Goal: Answer question/provide support

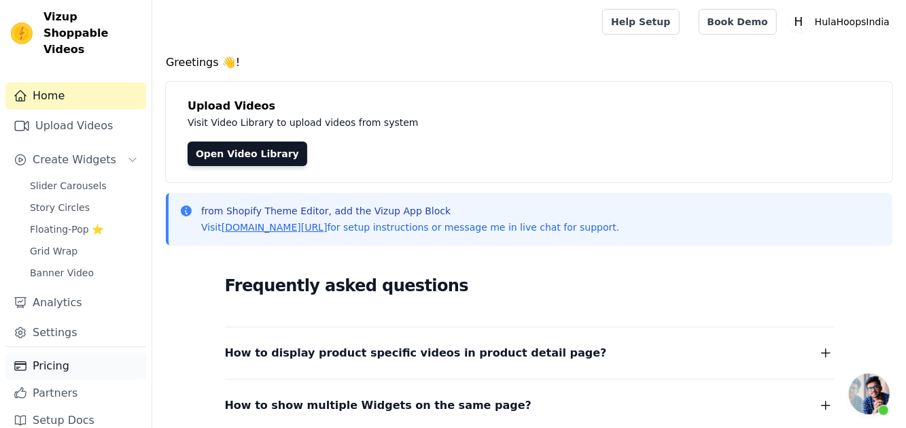
scroll to position [239, 0]
click at [64, 352] on link "Pricing" at bounding box center [75, 365] width 141 height 27
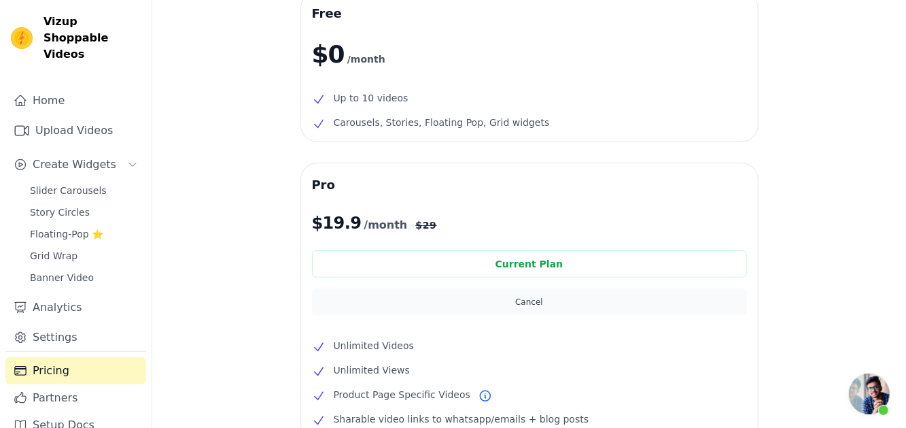
scroll to position [244, 0]
click at [527, 298] on button "Cancel" at bounding box center [529, 301] width 435 height 27
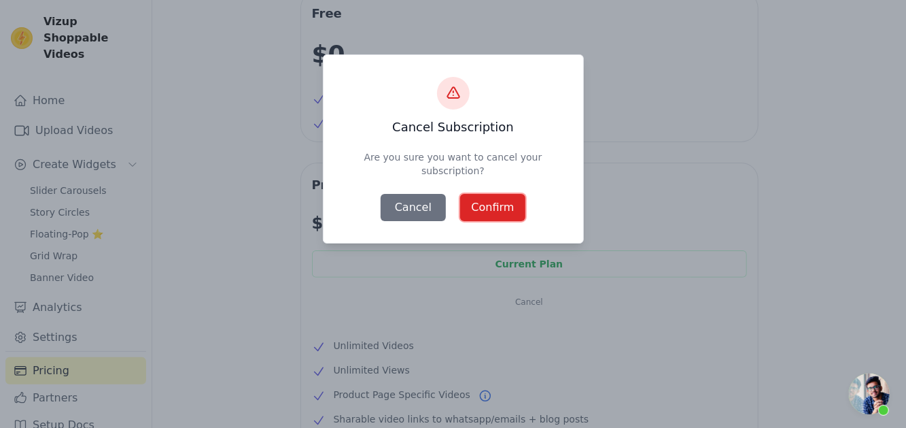
click at [495, 196] on button "Confirm" at bounding box center [492, 207] width 65 height 27
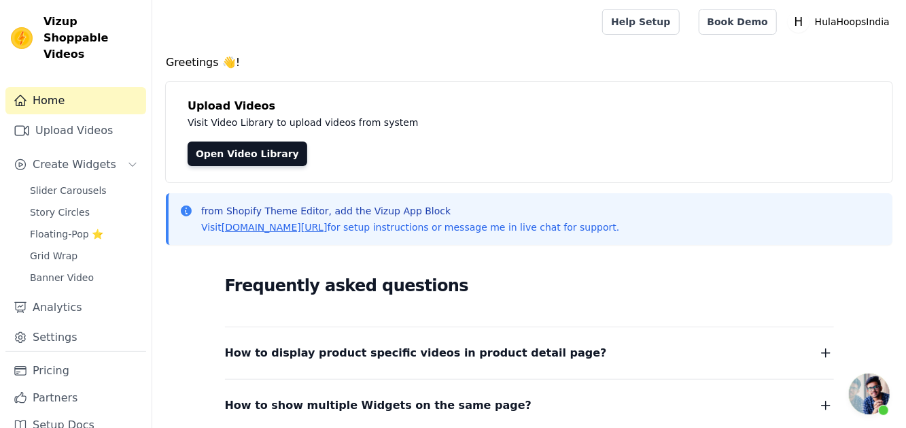
scroll to position [218, 0]
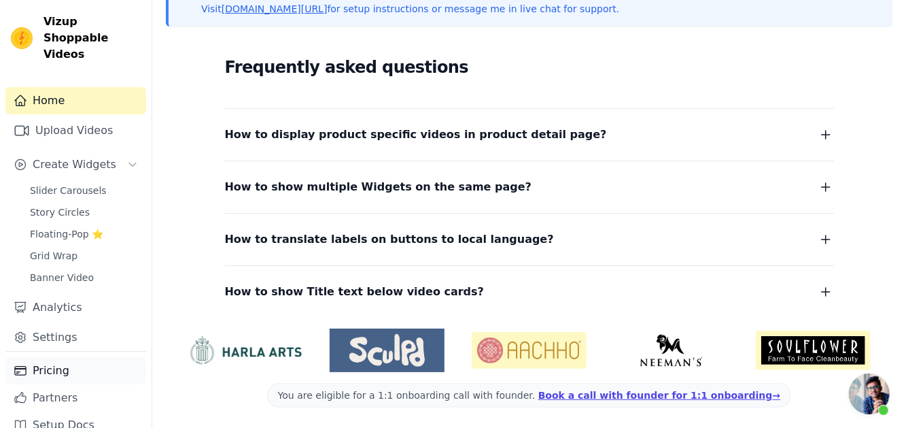
click at [67, 357] on link "Pricing" at bounding box center [75, 370] width 141 height 27
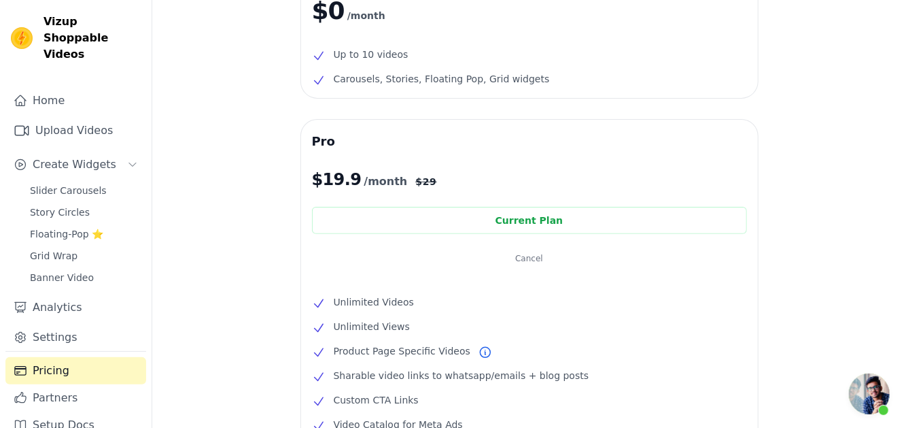
scroll to position [14, 0]
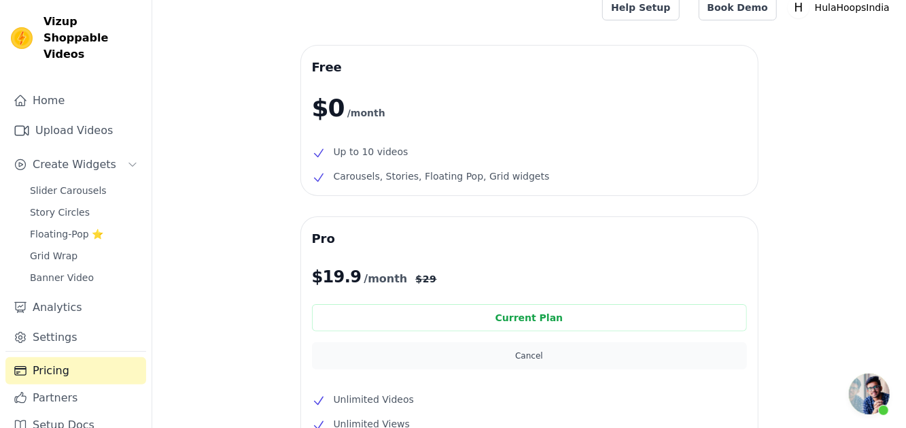
click at [532, 353] on button "Cancel" at bounding box center [529, 355] width 435 height 27
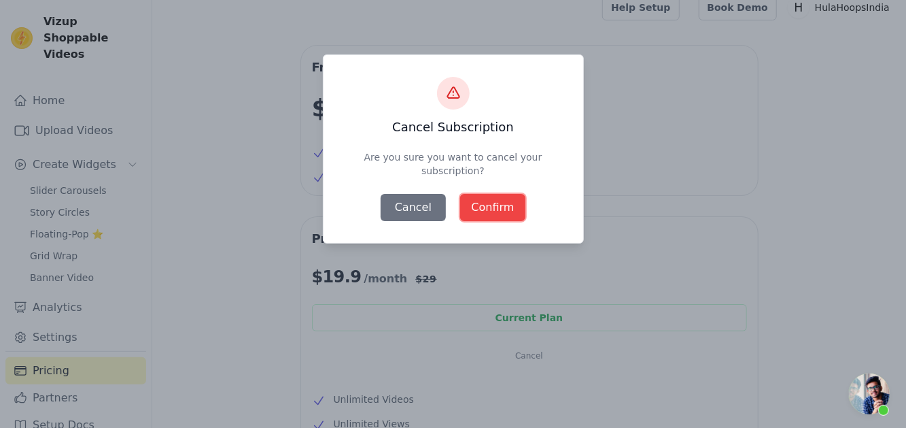
click at [493, 217] on button "Confirm" at bounding box center [492, 207] width 65 height 27
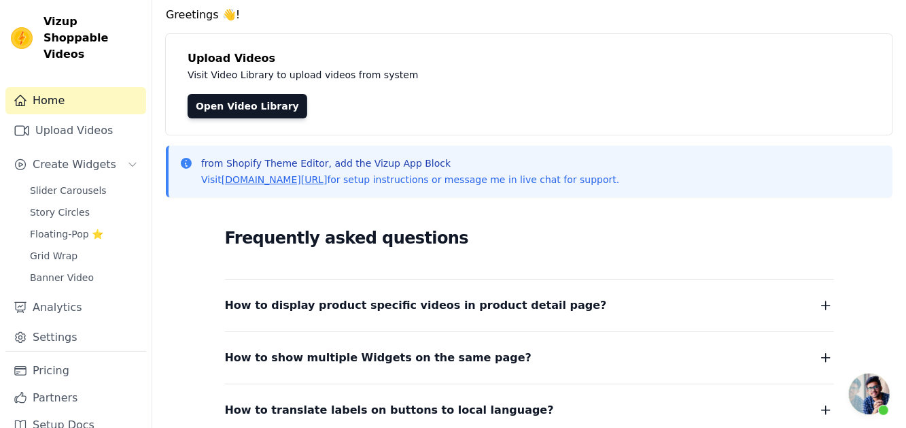
scroll to position [68, 0]
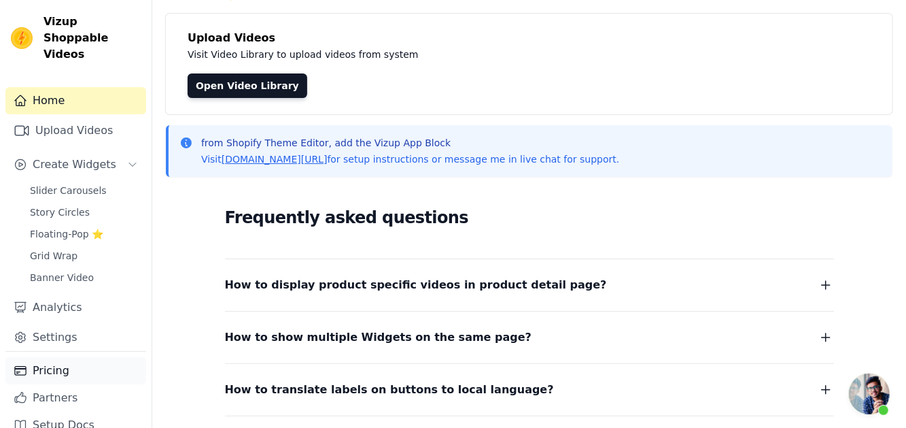
click at [27, 366] on link "Pricing" at bounding box center [75, 370] width 141 height 27
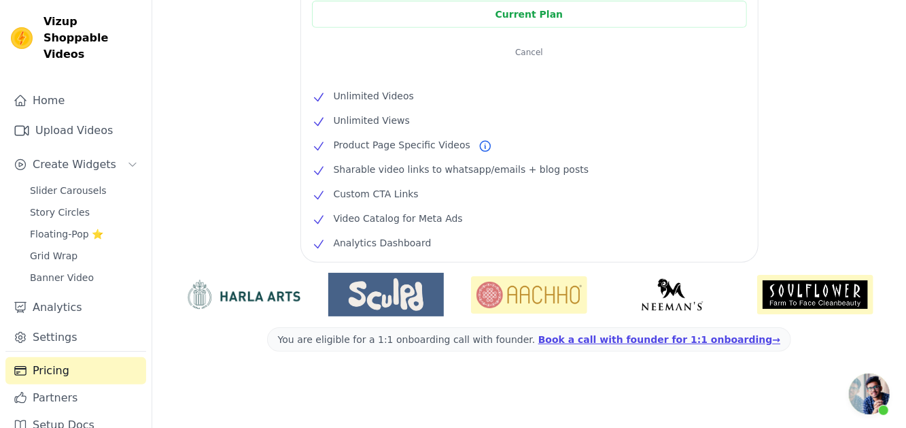
scroll to position [181, 0]
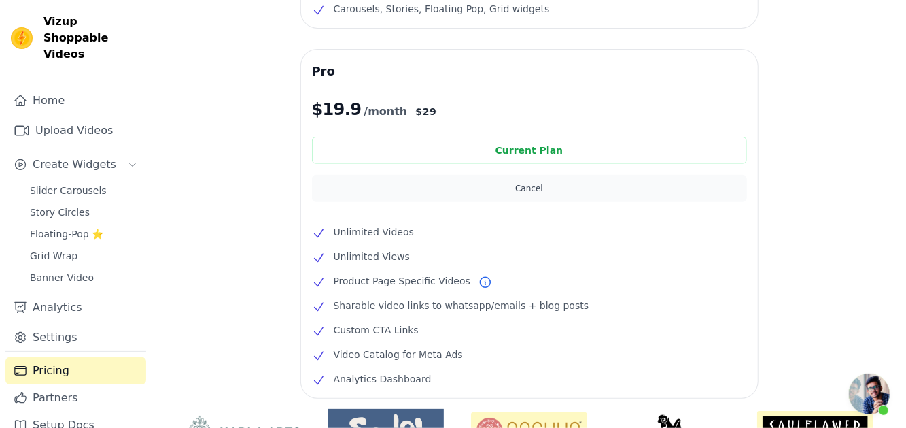
click at [534, 188] on button "Cancel" at bounding box center [529, 188] width 435 height 27
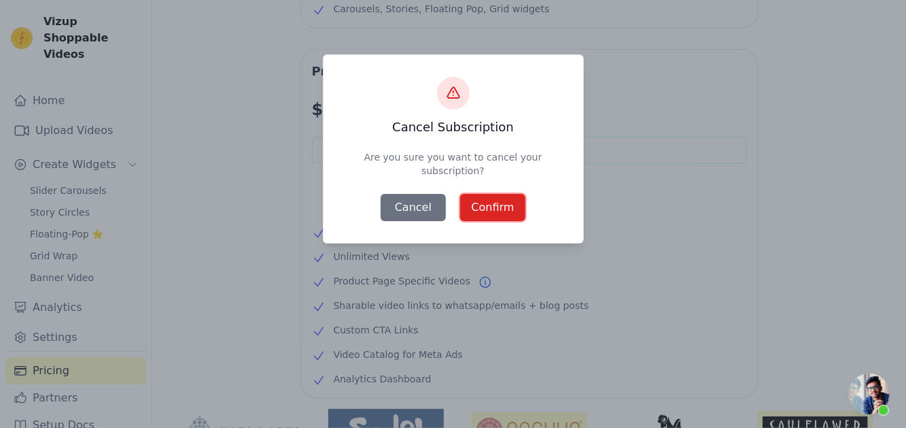
click at [489, 200] on button "Confirm" at bounding box center [492, 207] width 65 height 27
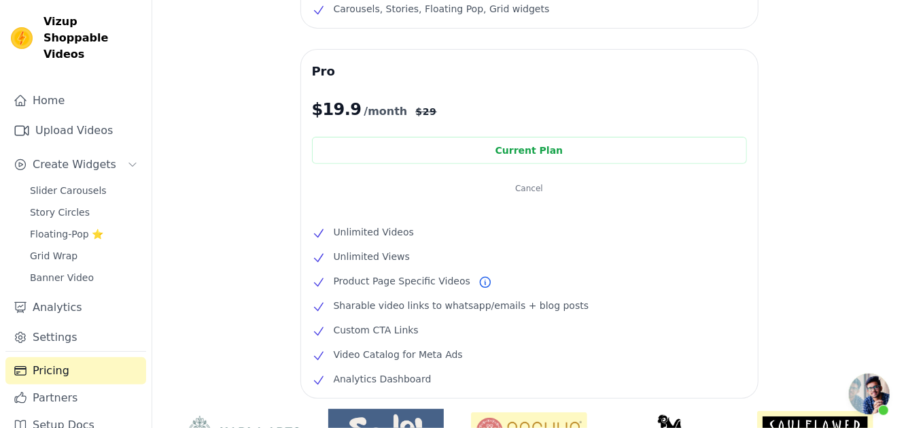
click at [866, 394] on span "Open chat" at bounding box center [869, 393] width 41 height 41
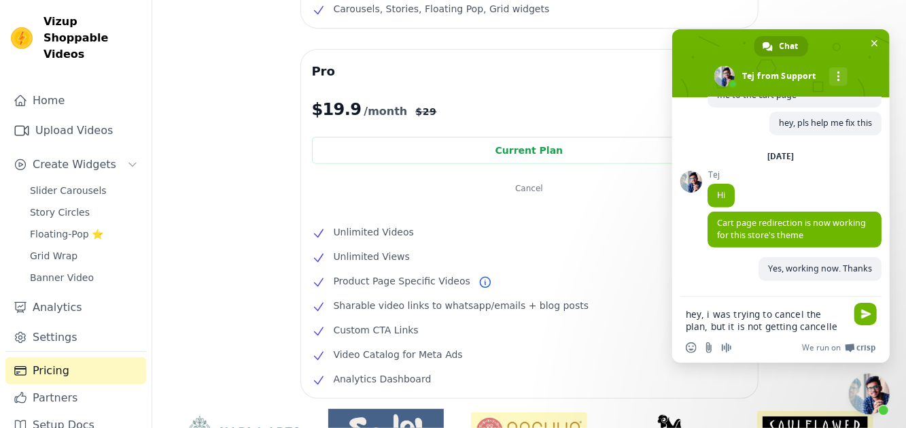
type textarea "hey, i was trying to cancel the plan, but it is not getting cancelled"
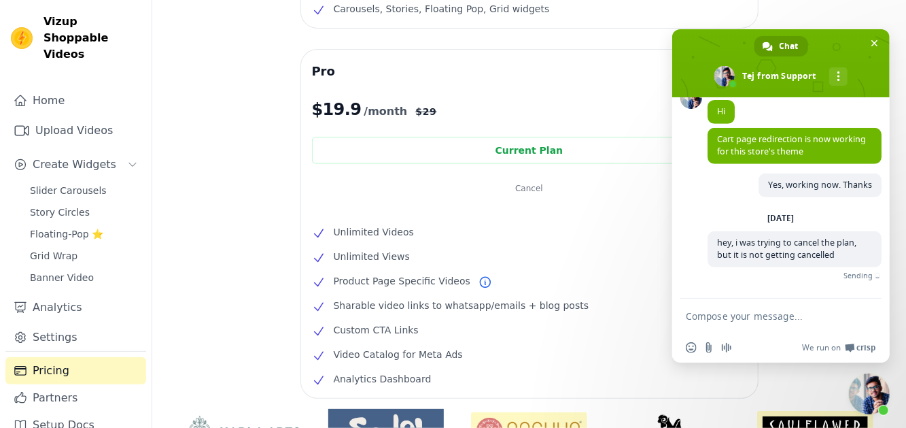
scroll to position [315, 0]
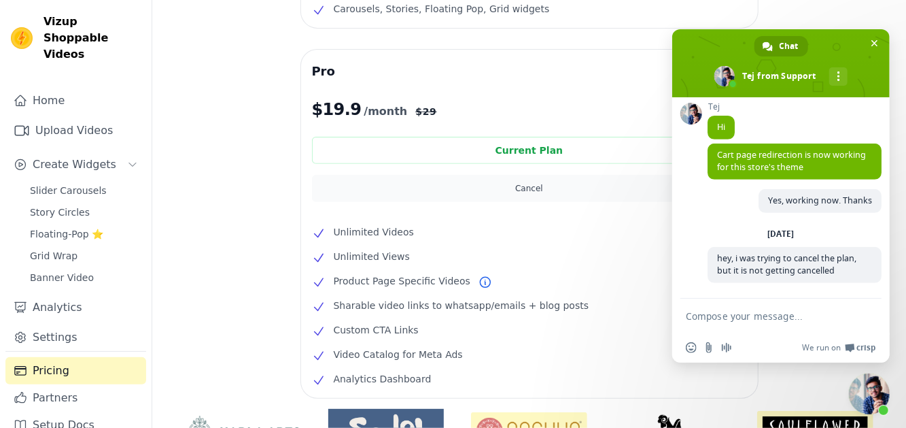
click at [546, 177] on button "Cancel" at bounding box center [529, 188] width 435 height 27
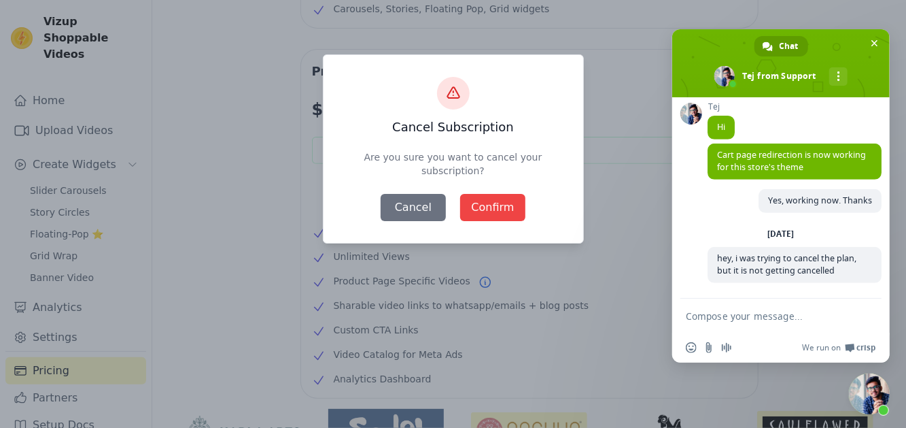
click at [457, 216] on div "Cancel Confirm" at bounding box center [453, 207] width 232 height 43
click at [466, 214] on button "Confirm" at bounding box center [492, 207] width 65 height 27
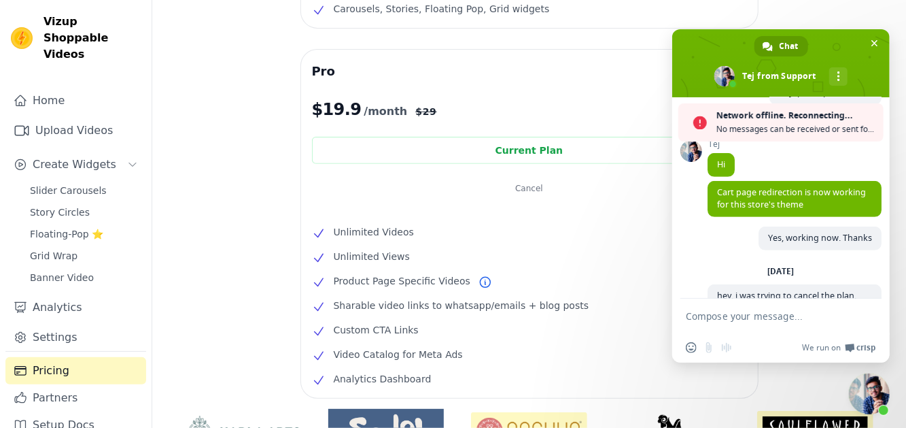
click at [714, 319] on textarea "Compose your message..." at bounding box center [766, 316] width 160 height 12
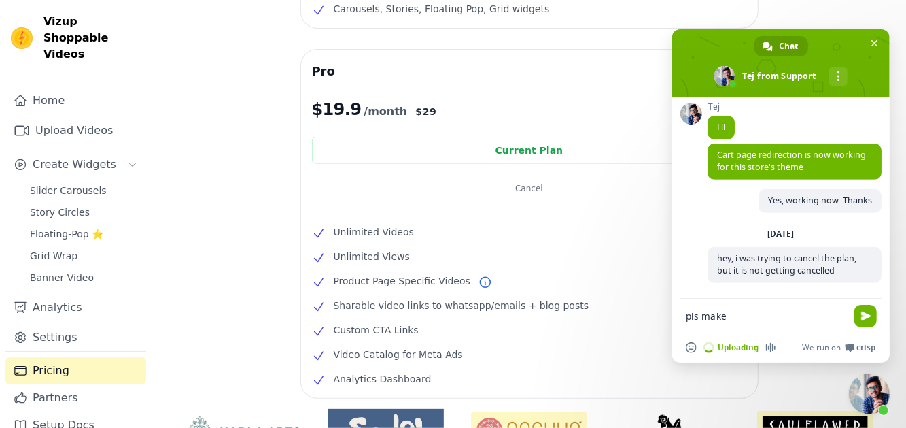
type textarea "pls make s"
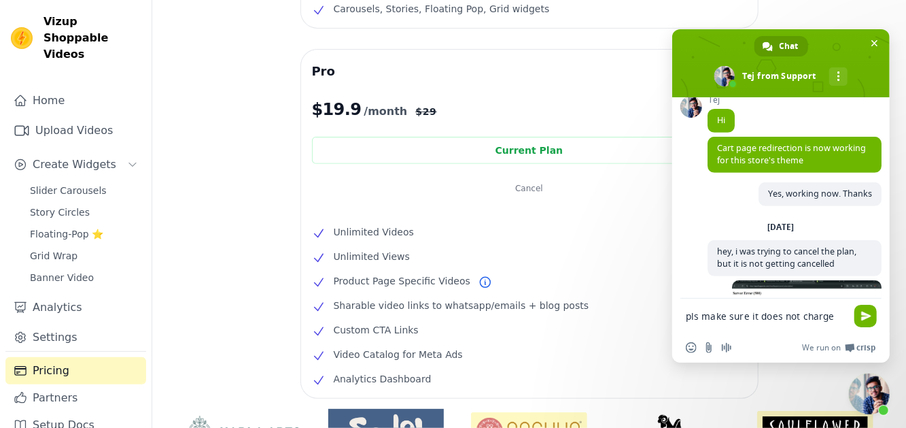
type textarea "pls make sure it does not charge me"
click at [874, 44] on span "Close chat" at bounding box center [874, 43] width 7 height 7
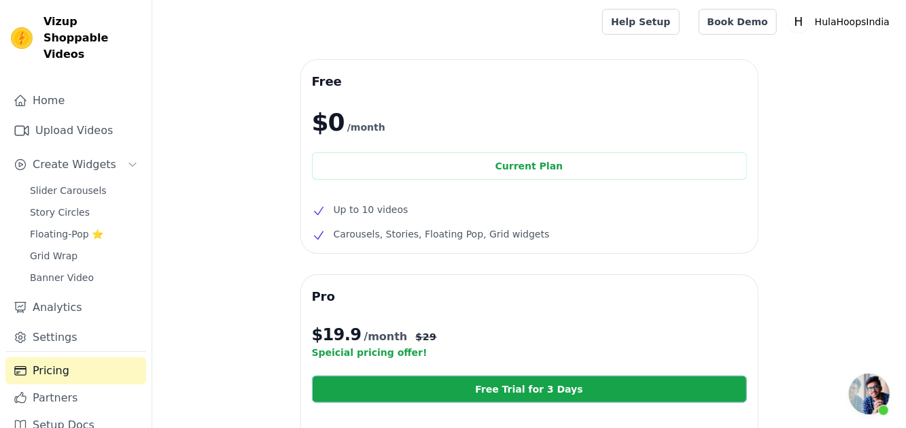
scroll to position [401, 0]
click at [67, 90] on link "Home" at bounding box center [75, 100] width 141 height 27
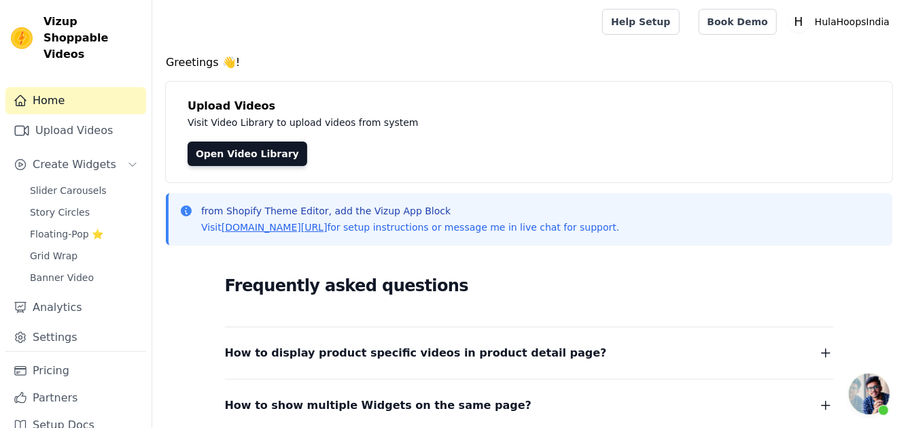
click at [878, 408] on span "Open chat" at bounding box center [883, 409] width 11 height 11
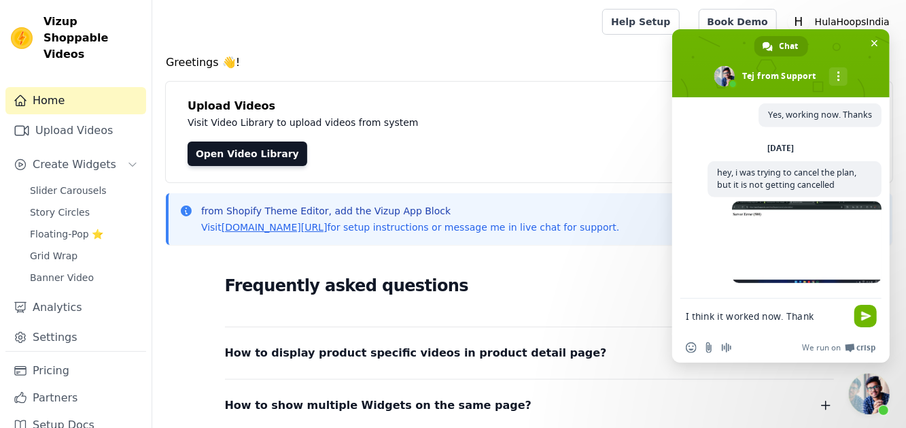
type textarea "I think it worked now. Thanks"
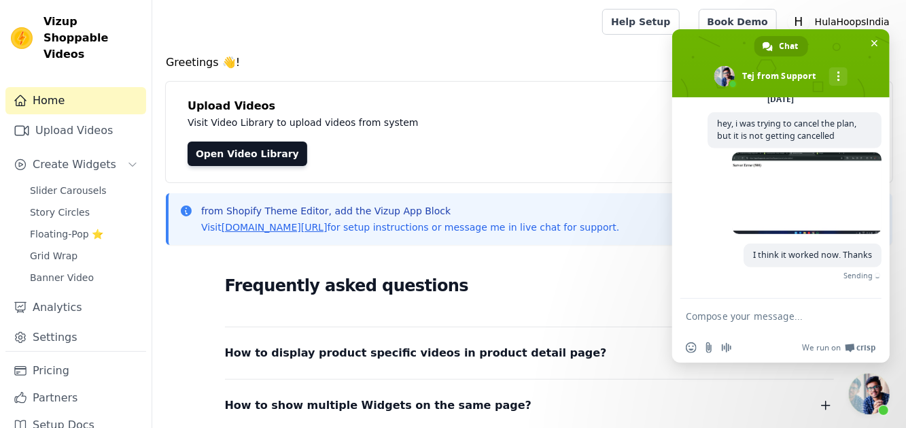
scroll to position [430, 0]
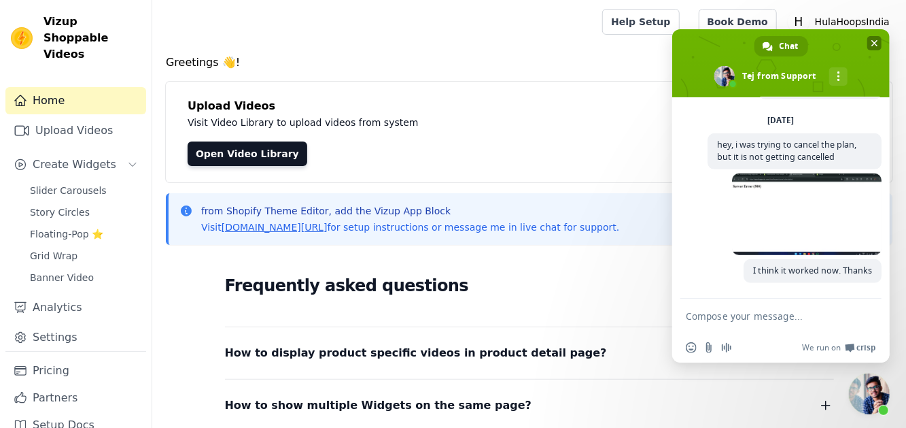
click at [883, 41] on span at bounding box center [780, 63] width 217 height 68
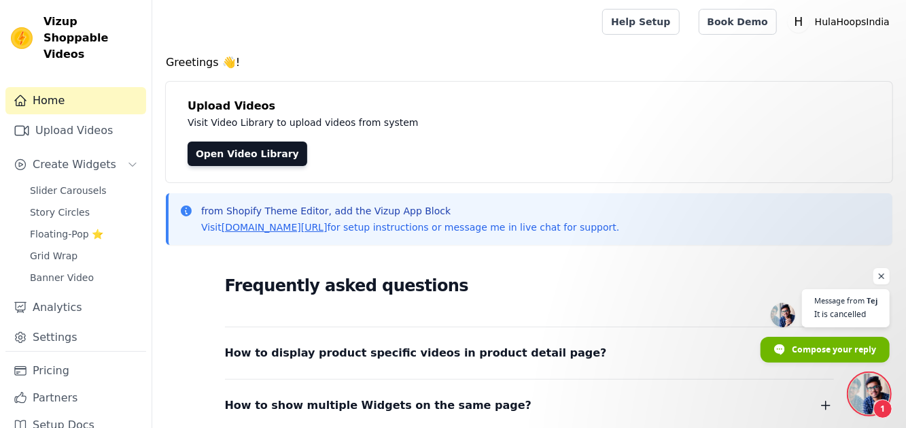
scroll to position [476, 0]
click at [862, 398] on span "Open chat" at bounding box center [869, 393] width 41 height 41
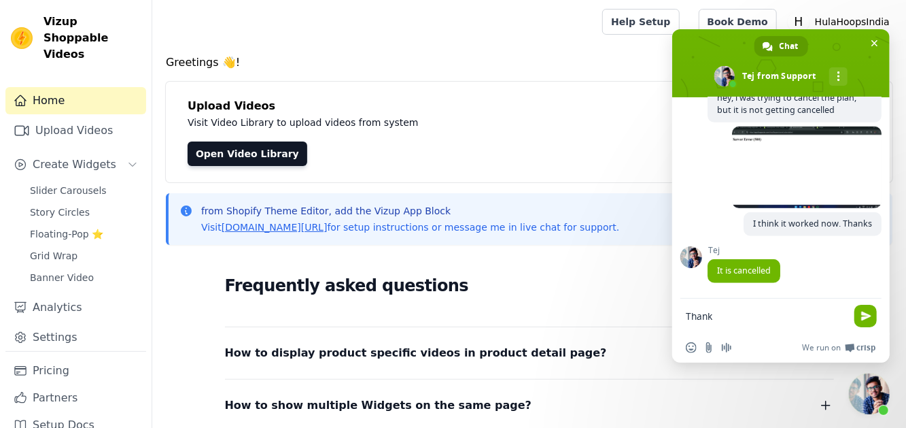
type textarea "Thanks"
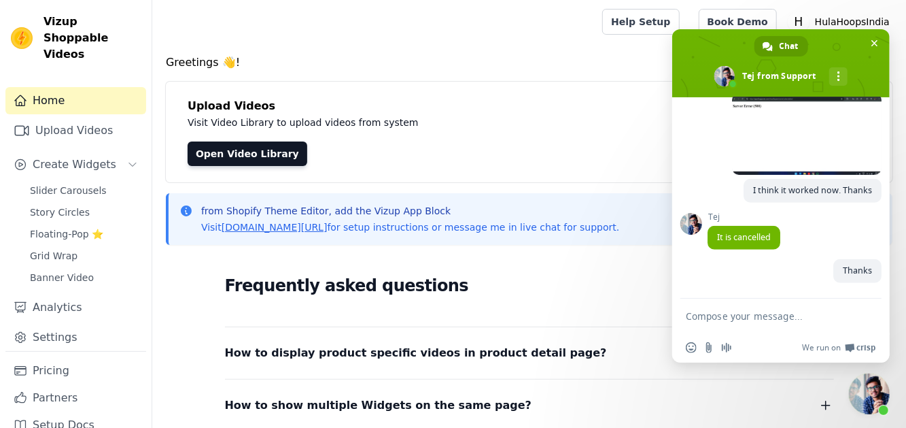
scroll to position [510, 0]
click at [877, 35] on span at bounding box center [780, 63] width 217 height 68
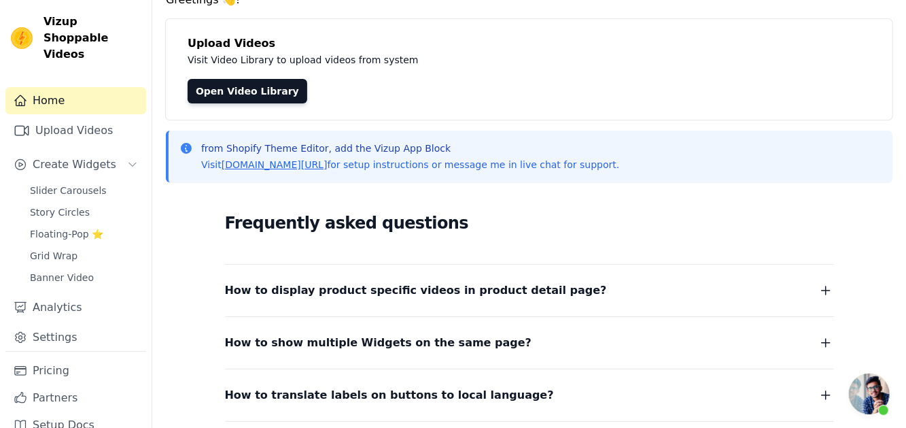
scroll to position [0, 0]
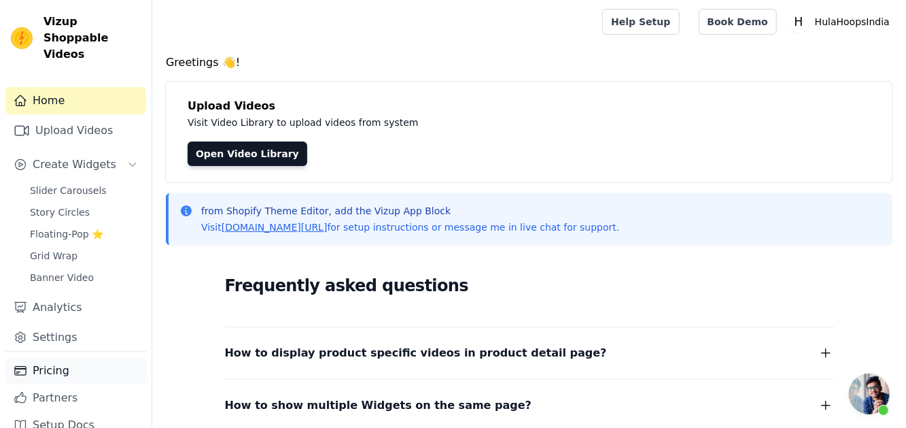
click at [67, 364] on link "Pricing" at bounding box center [75, 370] width 141 height 27
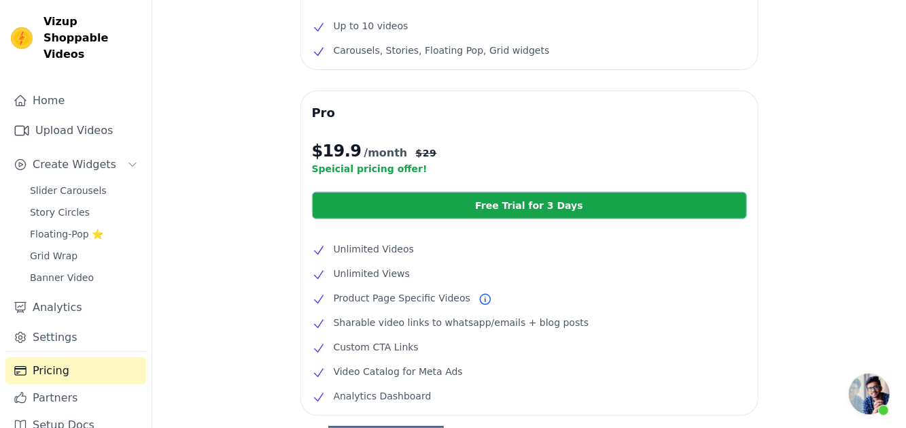
scroll to position [272, 0]
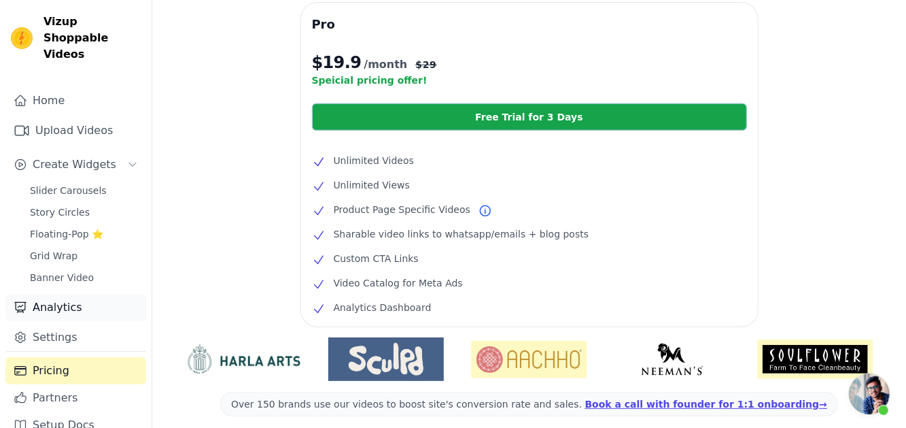
click at [59, 294] on link "Analytics" at bounding box center [75, 307] width 141 height 27
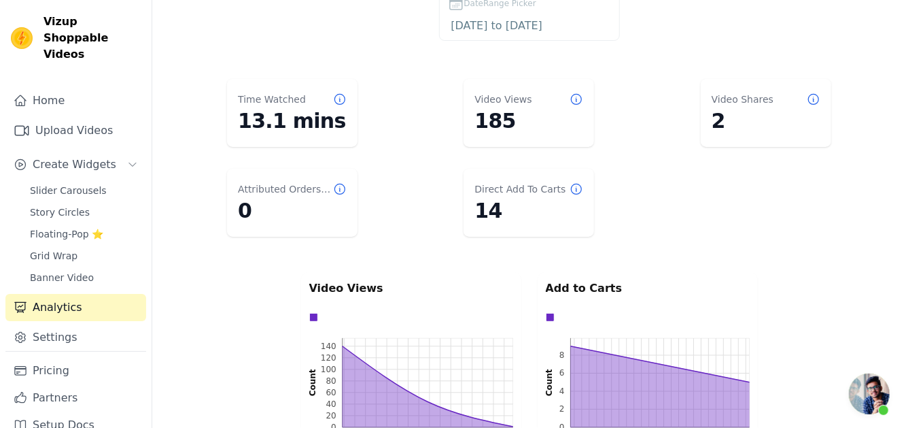
scroll to position [204, 0]
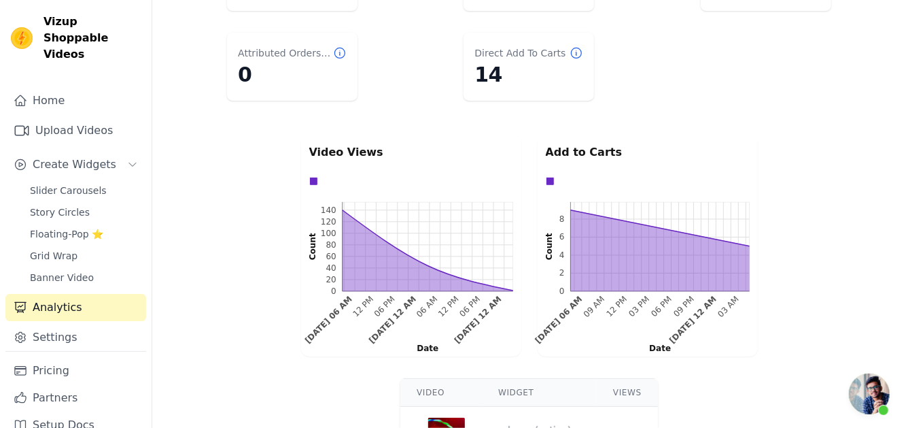
click at [612, 219] on rect at bounding box center [659, 246] width 179 height 89
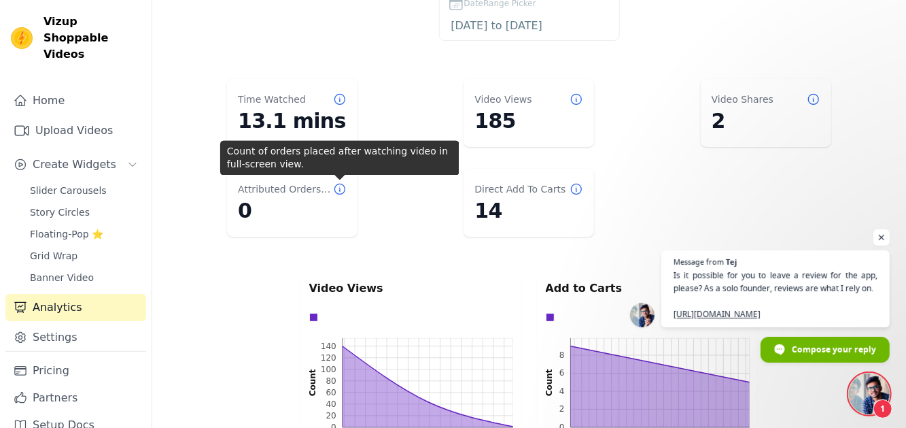
scroll to position [634, 0]
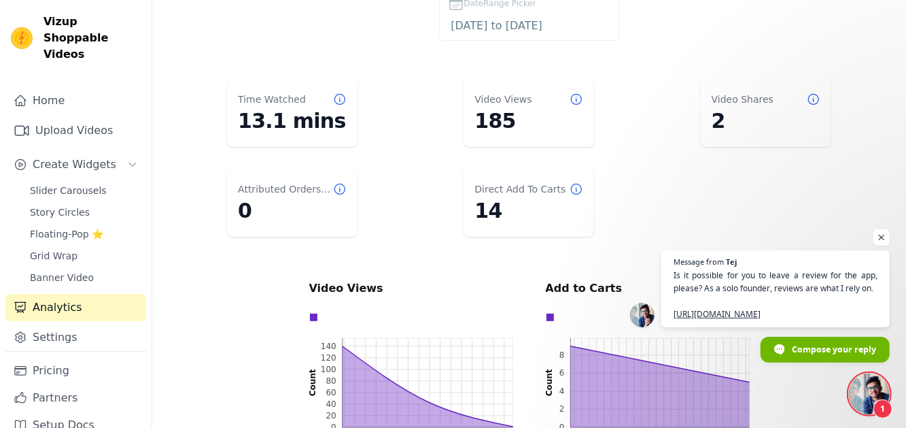
click at [869, 391] on span "Open chat" at bounding box center [869, 393] width 41 height 41
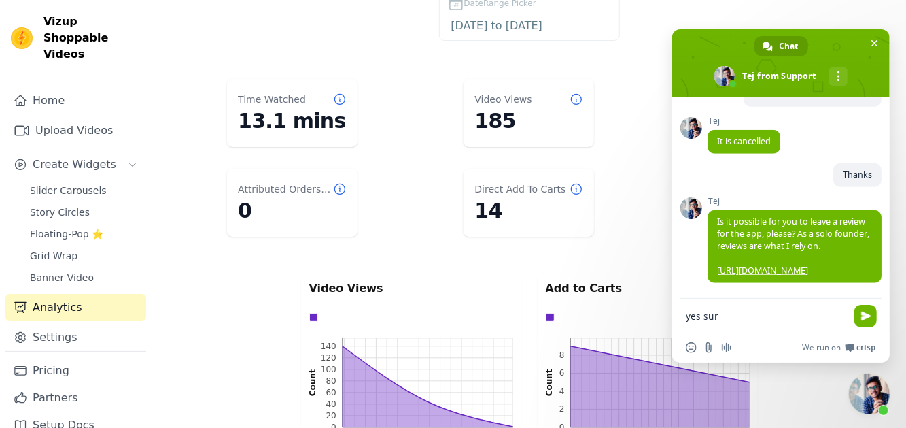
type textarea "yes sure"
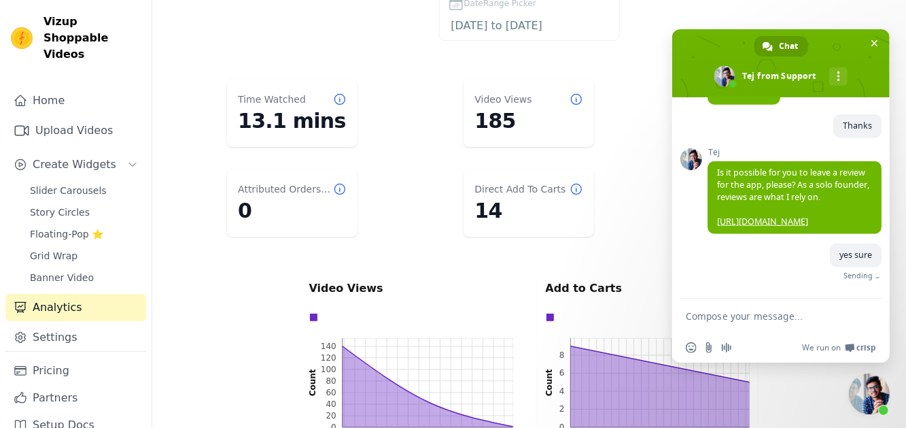
scroll to position [668, 0]
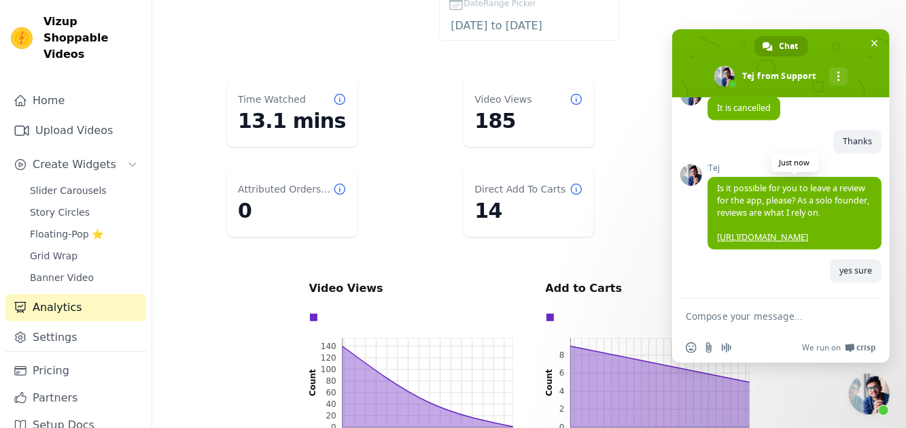
click at [790, 231] on link "https://apps.shopify.com/shoppable-video-reels#modal-show=WriteReviewModal" at bounding box center [762, 237] width 91 height 12
click at [763, 322] on textarea "Compose your message..." at bounding box center [766, 316] width 160 height 12
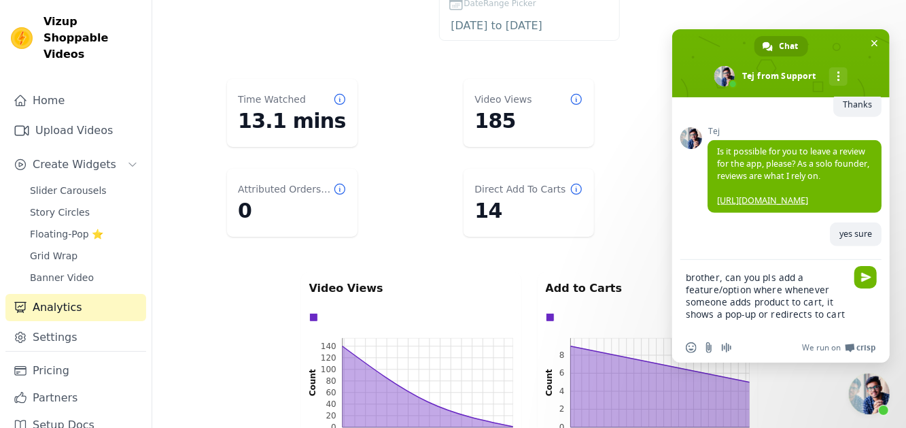
click at [820, 307] on textarea "brother, can you pls add a feature/option where whenever someone adds product t…" at bounding box center [766, 301] width 160 height 61
type textarea "brother, can you pls add a feature/option where whenever someone adds product t…"
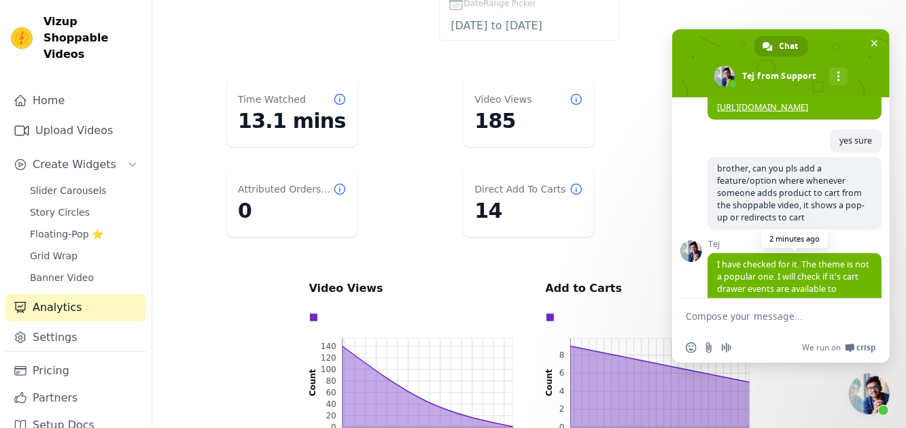
scroll to position [896, 0]
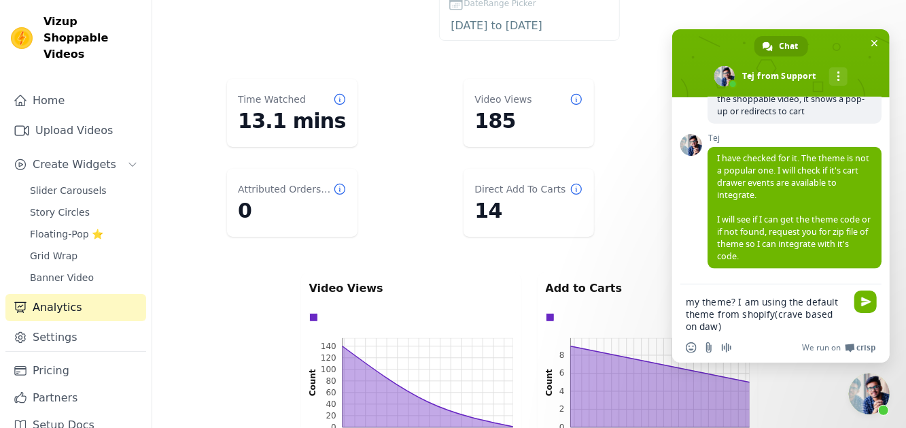
type textarea "my theme? I am using the default theme from shopify(crave based on dawn)"
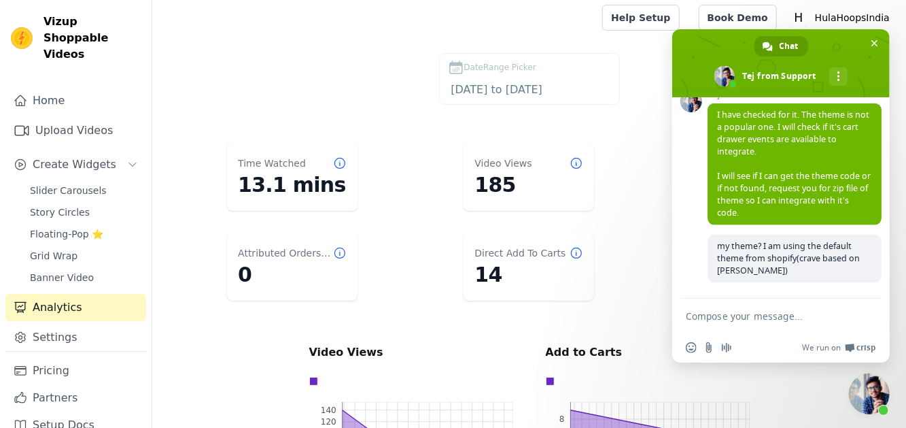
scroll to position [0, 0]
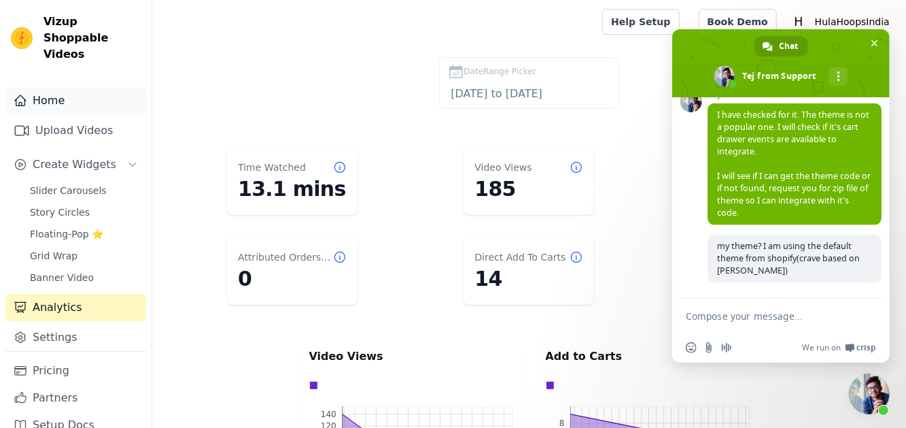
click at [48, 96] on link "Home" at bounding box center [75, 100] width 141 height 27
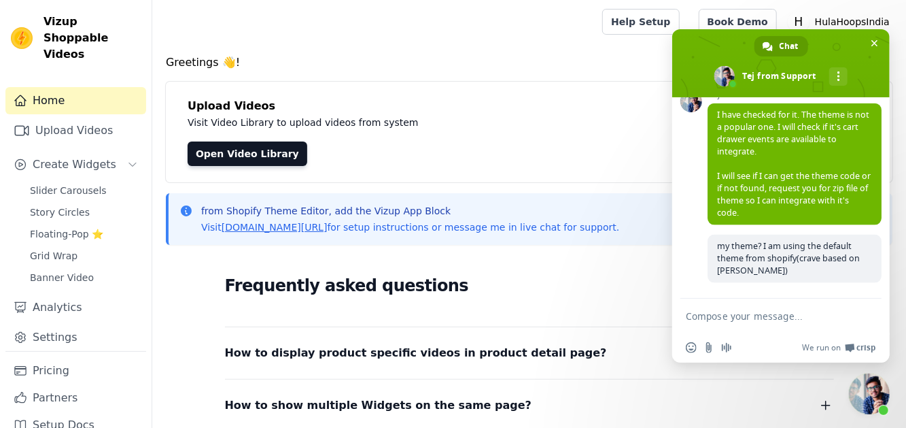
click at [873, 406] on span "Close chat" at bounding box center [869, 393] width 41 height 41
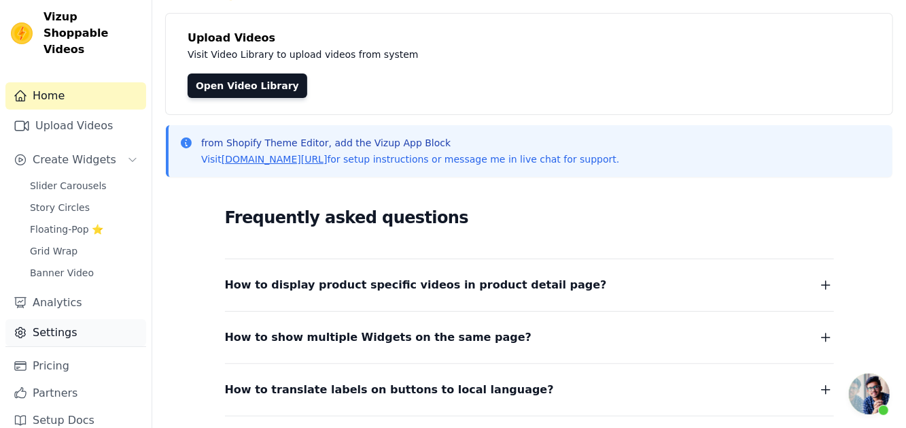
scroll to position [956, 0]
click at [65, 324] on link "Settings" at bounding box center [75, 332] width 141 height 27
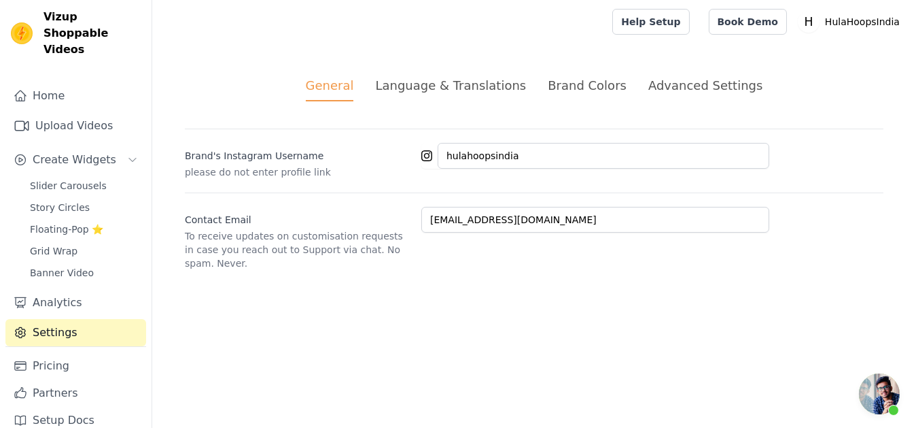
click at [877, 404] on span "Open chat" at bounding box center [879, 393] width 41 height 41
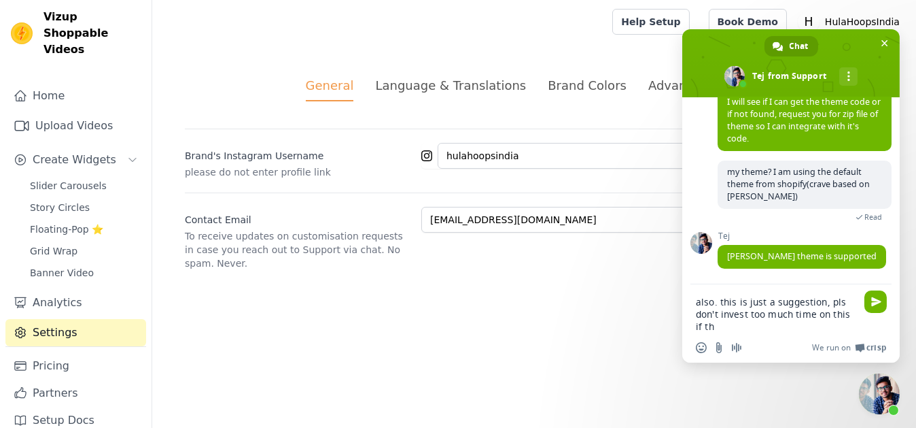
scroll to position [1030, 0]
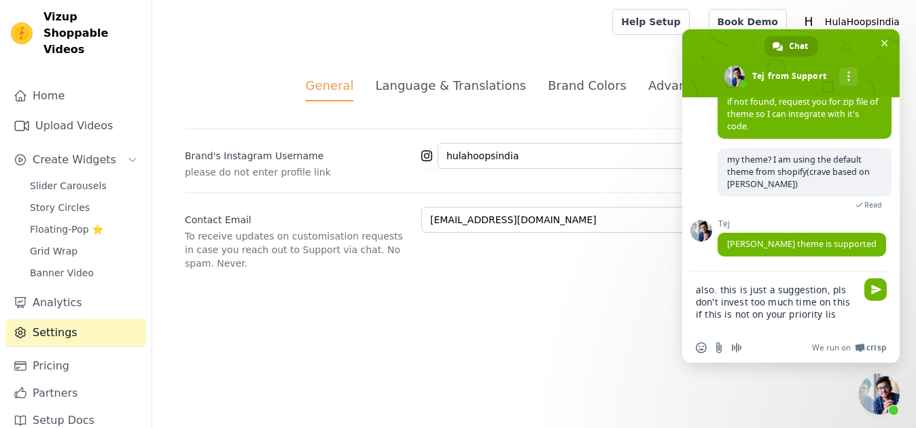
type textarea "also. this is just a suggestion, pls don't invest too much time on this if this…"
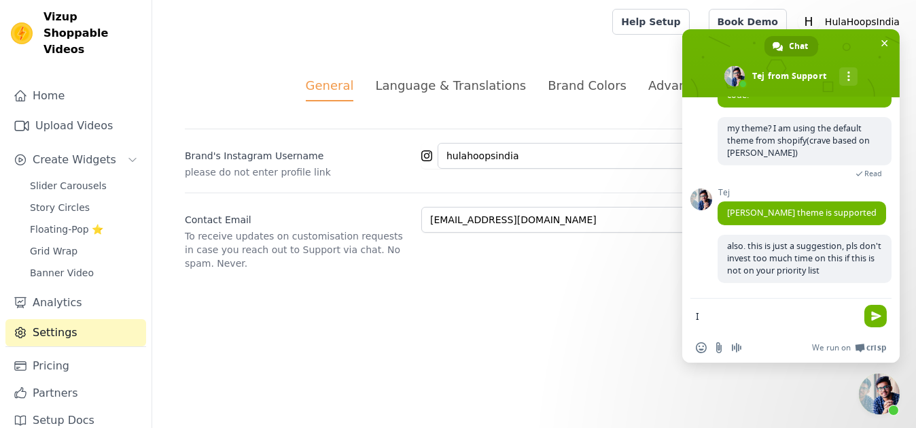
scroll to position [1075, 0]
type textarea "I am loving your app the way it is"
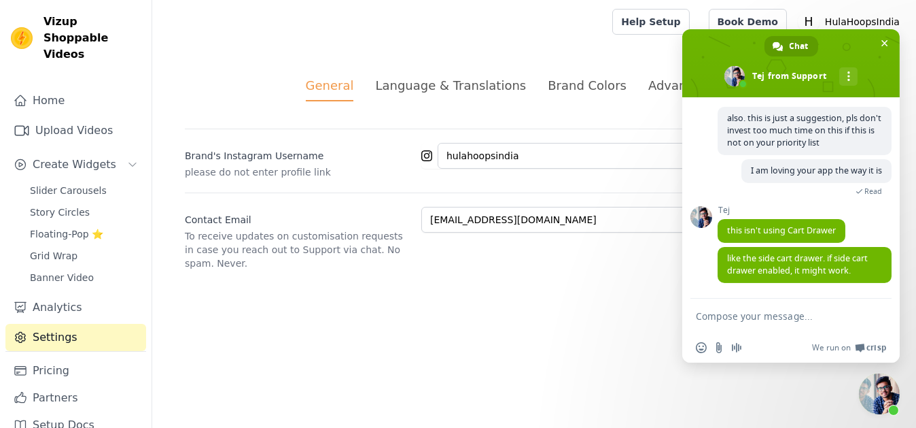
scroll to position [1191, 0]
type textarea "oh, I'll check if chaning that works"
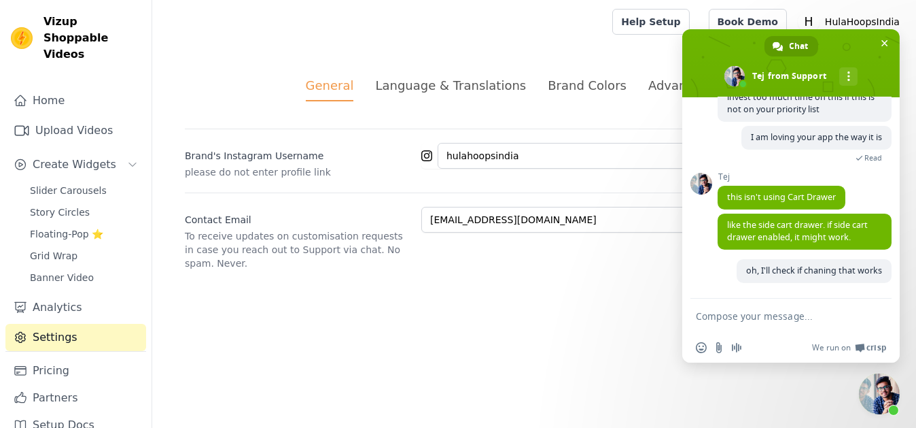
scroll to position [1225, 0]
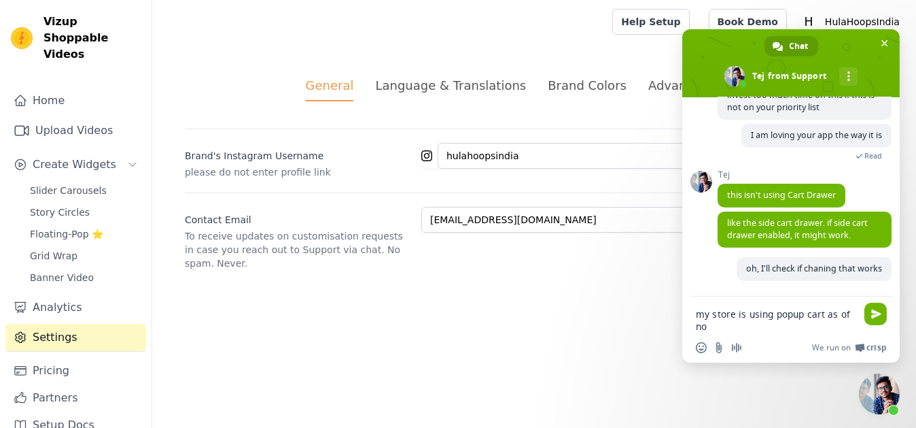
type textarea "my store is using popup cart as of now"
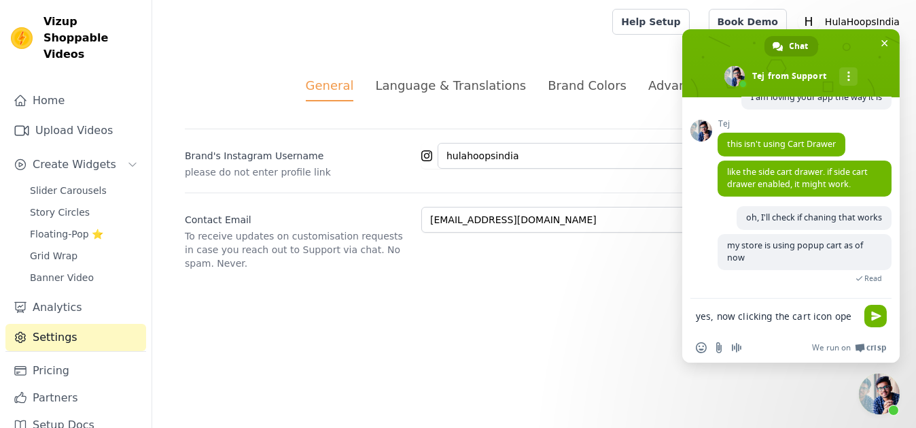
scroll to position [1268, 0]
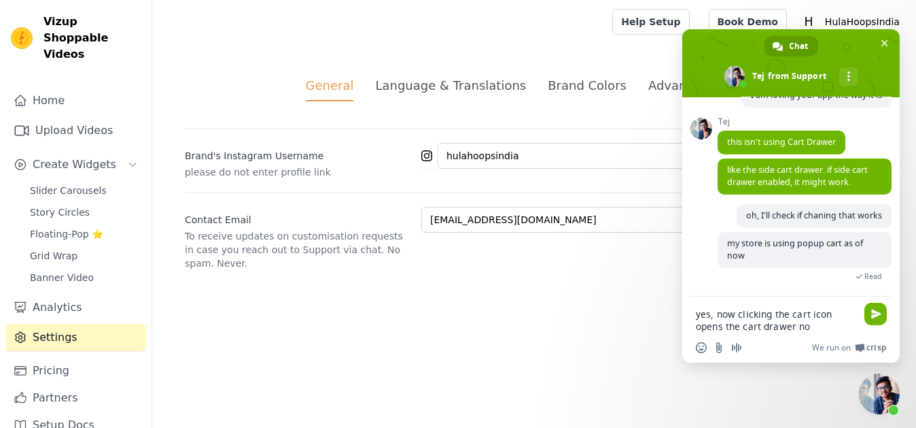
type textarea "yes, now clicking the cart icon opens the cart drawer now"
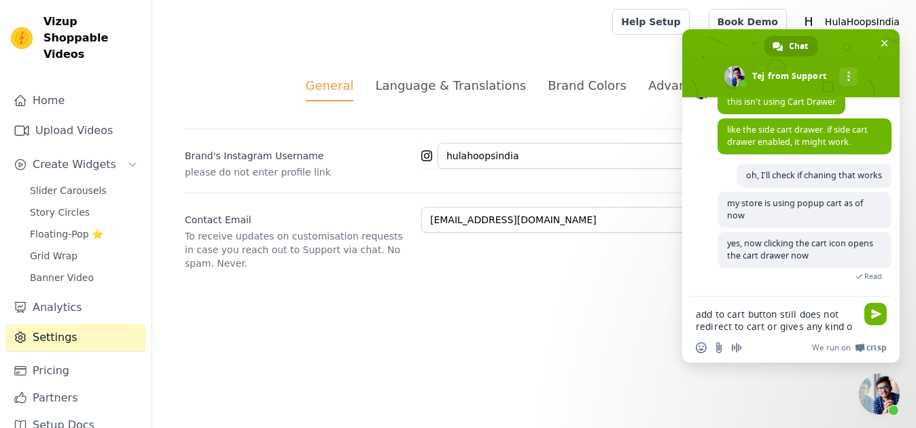
scroll to position [1322, 0]
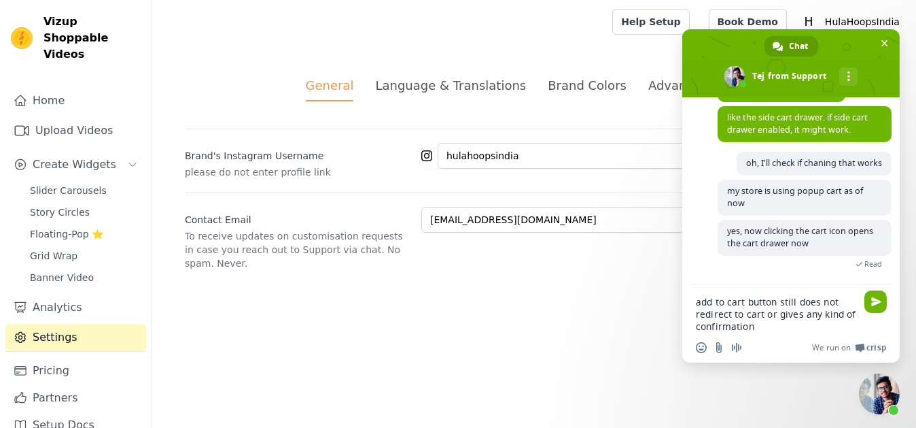
type textarea "add to cart button still does not redirect to cart or gives any kind of confirm…"
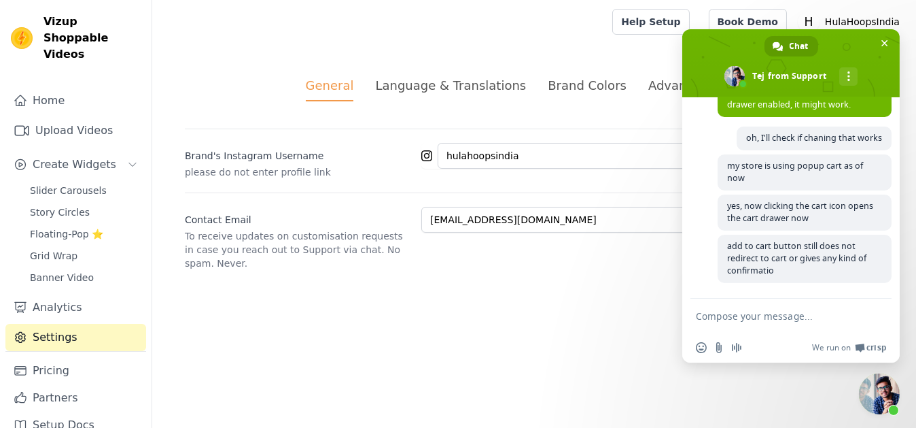
scroll to position [1348, 0]
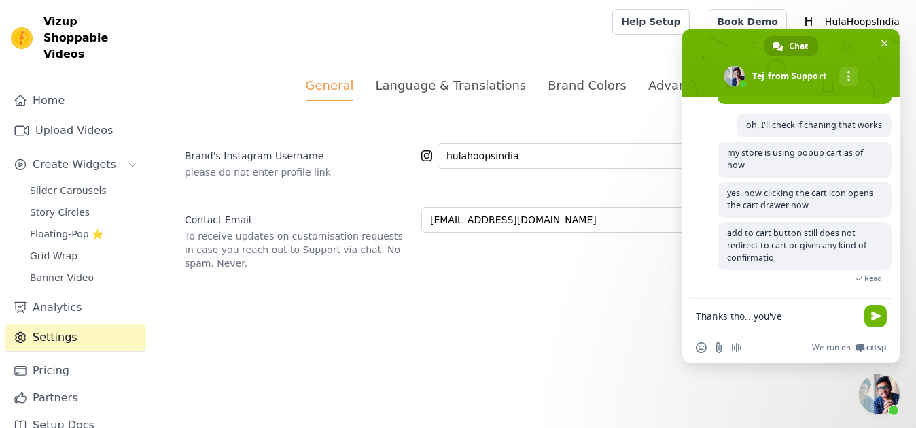
type textarea "Thanks tho...you'v"
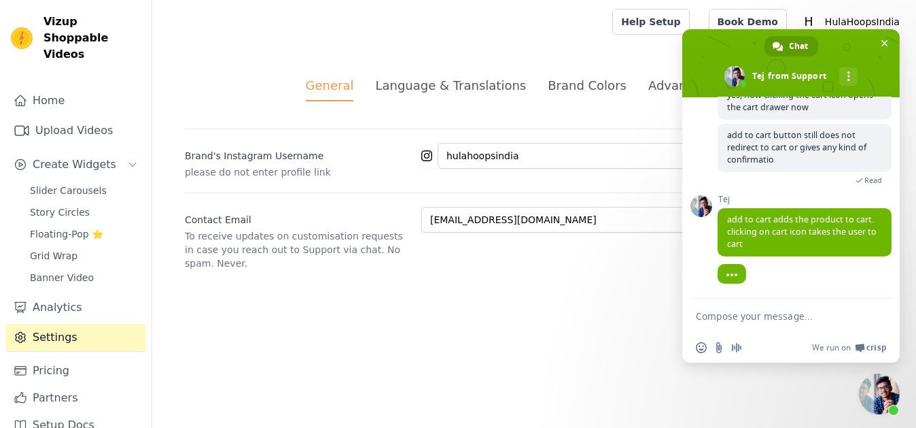
scroll to position [1461, 0]
type textarea "yes that is working as intended"
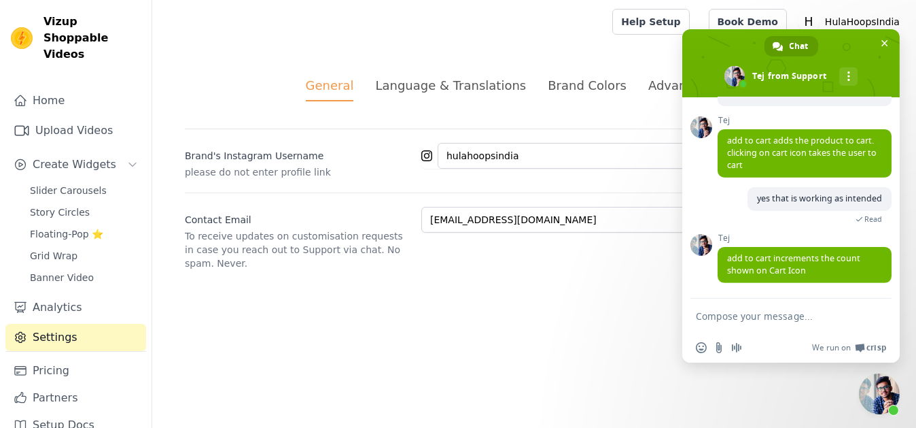
scroll to position [1528, 0]
type textarea "yes"
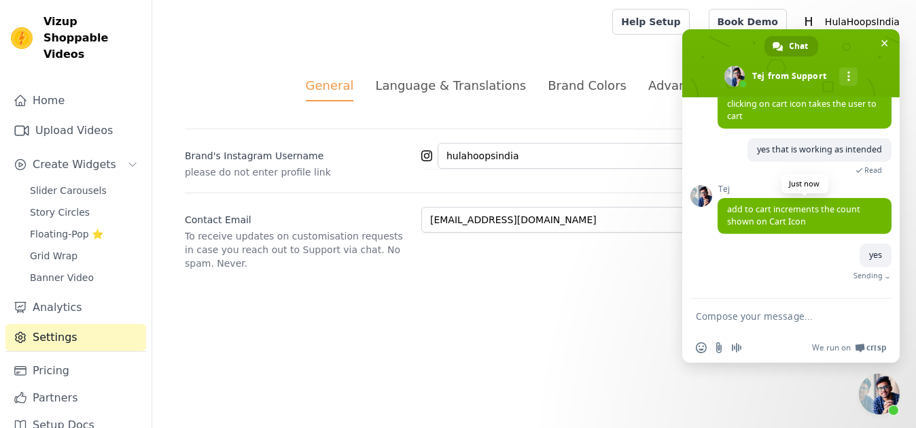
scroll to position [1562, 0]
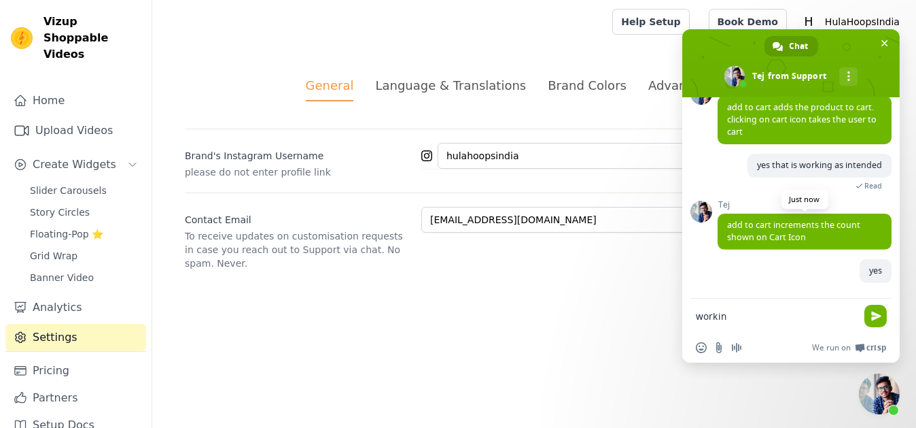
type textarea "working"
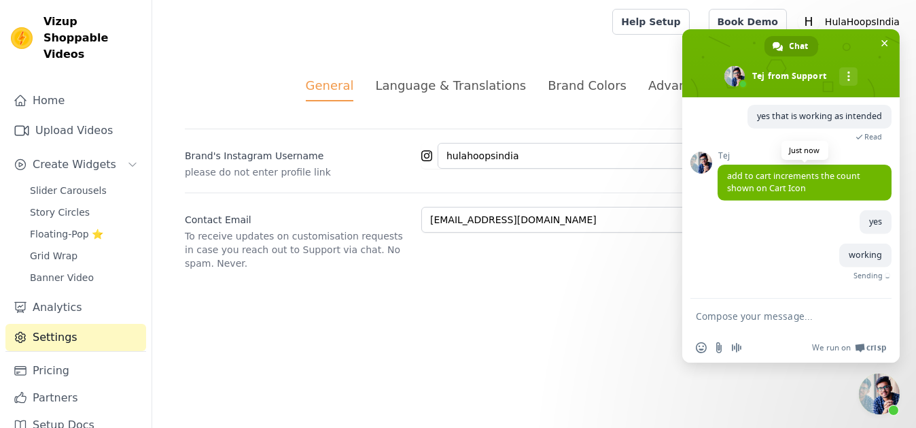
scroll to position [1590, 0]
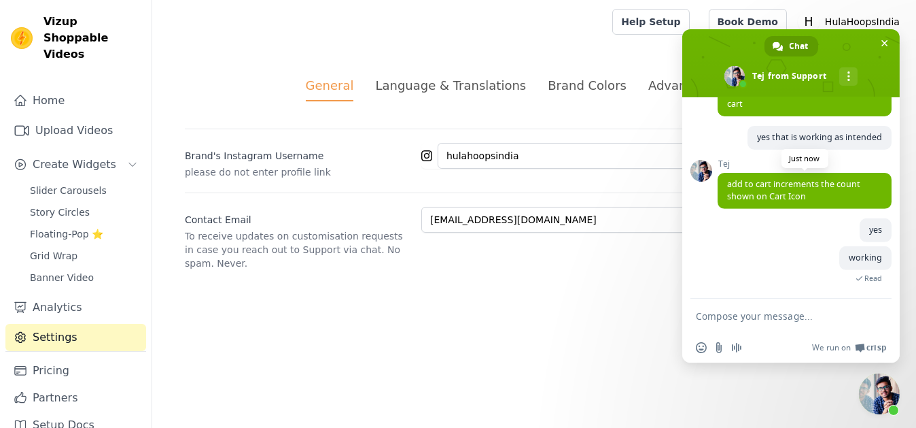
type textarea "T"
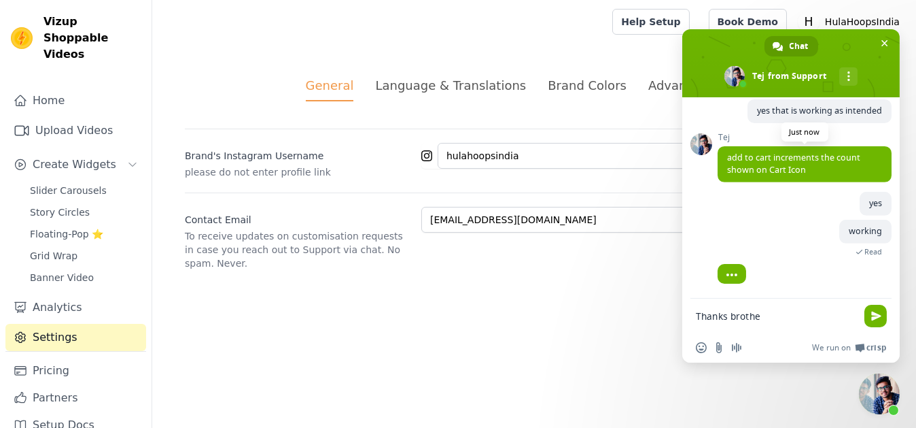
type textarea "Thanks brother"
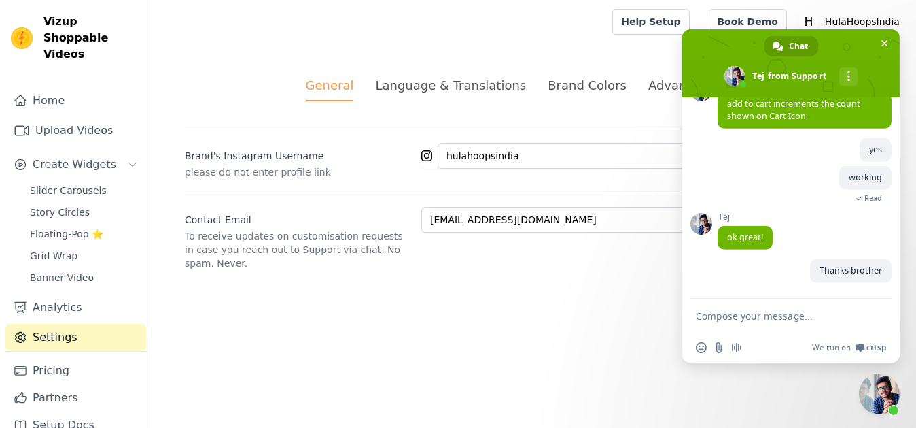
scroll to position [1671, 0]
click at [883, 39] on span "Close chat" at bounding box center [884, 43] width 14 height 14
